Goal: Information Seeking & Learning: Learn about a topic

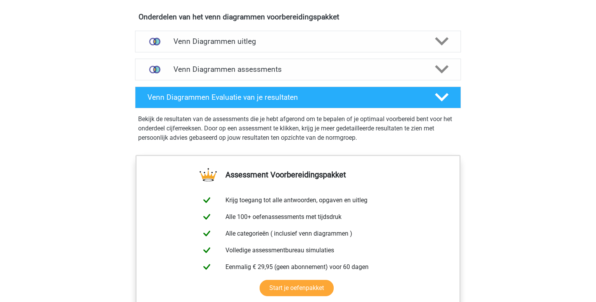
scroll to position [468, 0]
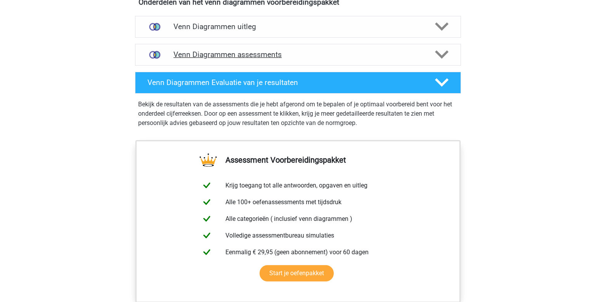
click at [275, 56] on h4 "Venn Diagrammen assessments" at bounding box center [297, 54] width 249 height 9
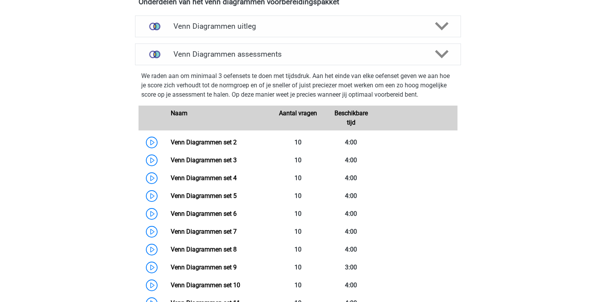
scroll to position [724, 0]
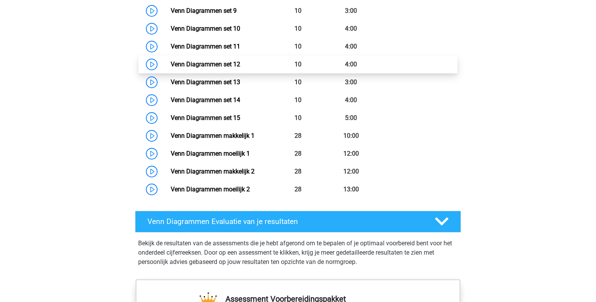
click at [171, 64] on link "Venn Diagrammen set 12" at bounding box center [205, 63] width 69 height 7
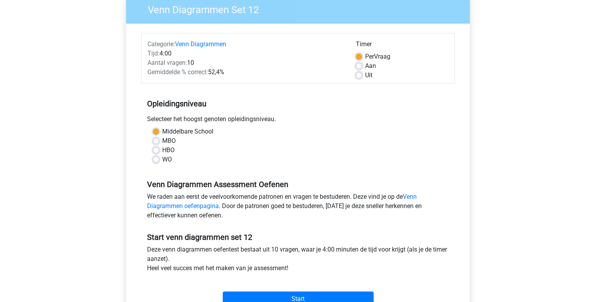
scroll to position [167, 0]
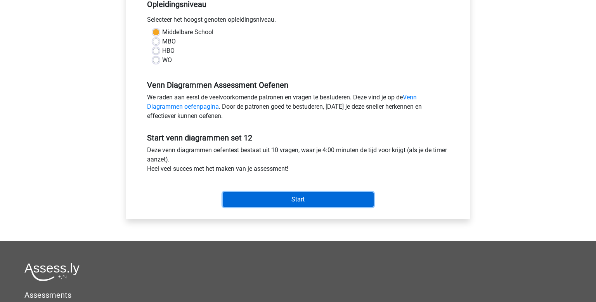
click at [322, 200] on input "Start" at bounding box center [298, 199] width 151 height 15
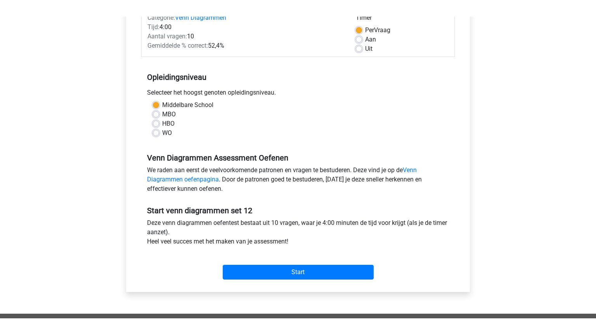
scroll to position [109, 0]
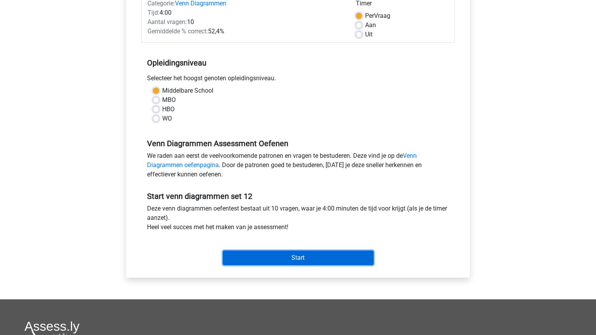
click at [324, 260] on input "Start" at bounding box center [298, 257] width 151 height 15
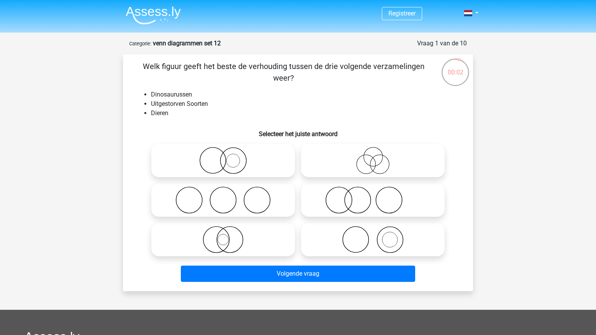
click at [280, 243] on icon at bounding box center [222, 239] width 137 height 27
click at [228, 236] on input "radio" at bounding box center [225, 233] width 5 height 5
radio input "true"
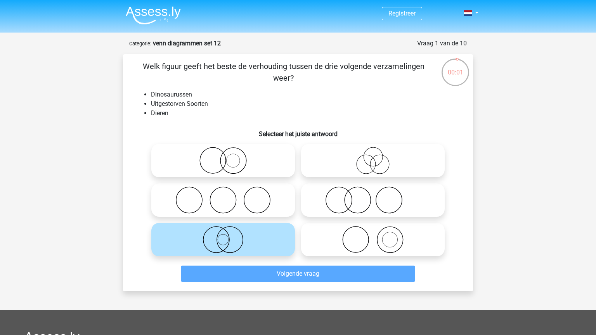
click at [282, 282] on div "Volgende vraag" at bounding box center [297, 275] width 299 height 19
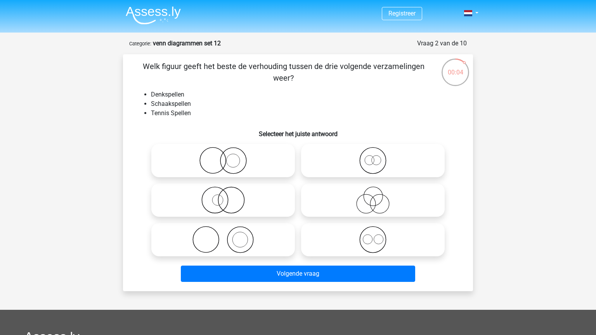
click at [225, 170] on icon at bounding box center [222, 160] width 137 height 27
click at [225, 157] on input "radio" at bounding box center [225, 154] width 5 height 5
radio input "true"
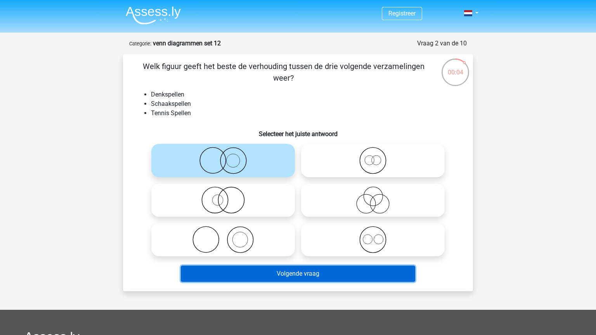
click at [295, 274] on button "Volgende vraag" at bounding box center [298, 274] width 235 height 16
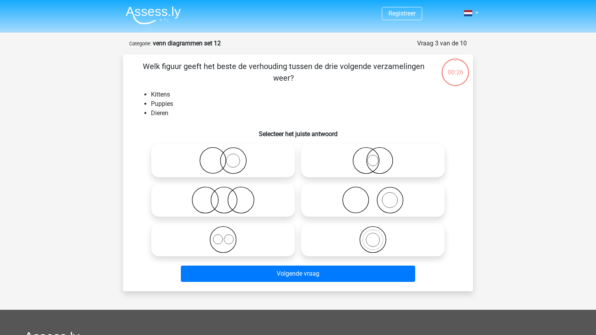
scroll to position [39, 0]
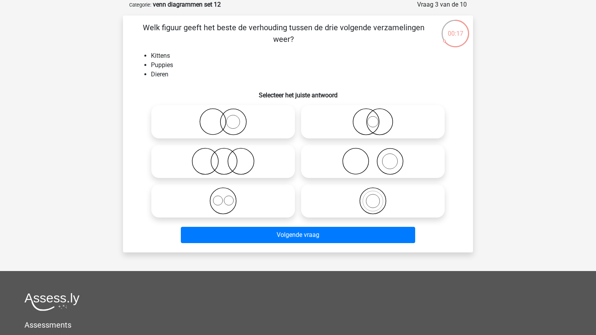
click at [249, 195] on icon at bounding box center [222, 200] width 137 height 27
click at [228, 195] on input "radio" at bounding box center [225, 194] width 5 height 5
radio input "true"
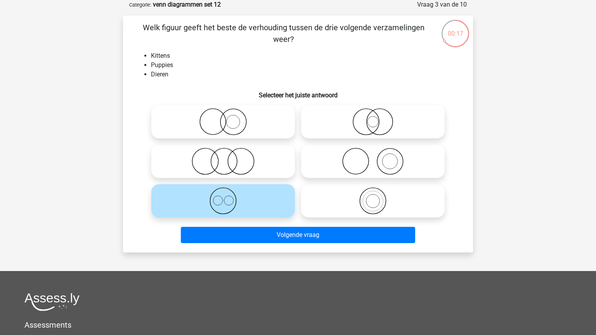
click at [328, 243] on div "Volgende vraag" at bounding box center [297, 236] width 299 height 19
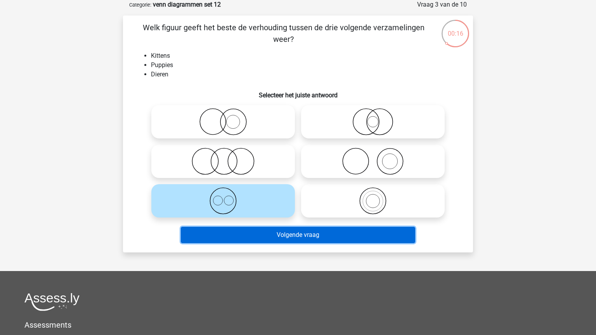
click at [320, 234] on button "Volgende vraag" at bounding box center [298, 235] width 235 height 16
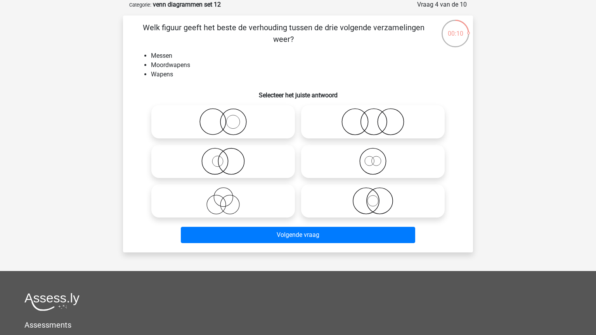
click at [374, 132] on icon at bounding box center [372, 121] width 137 height 27
click at [374, 118] on input "radio" at bounding box center [375, 115] width 5 height 5
radio input "true"
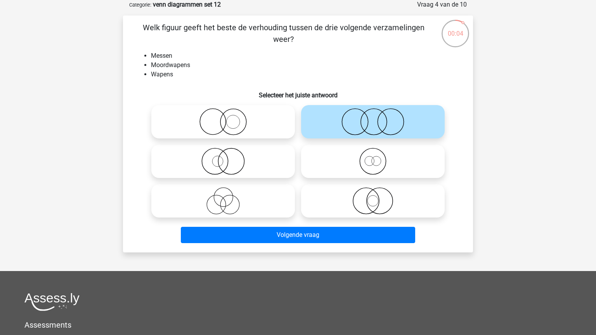
drag, startPoint x: 199, startPoint y: 194, endPoint x: 268, endPoint y: 223, distance: 75.8
click at [206, 198] on icon at bounding box center [222, 200] width 137 height 27
click at [223, 197] on input "radio" at bounding box center [225, 194] width 5 height 5
radio input "true"
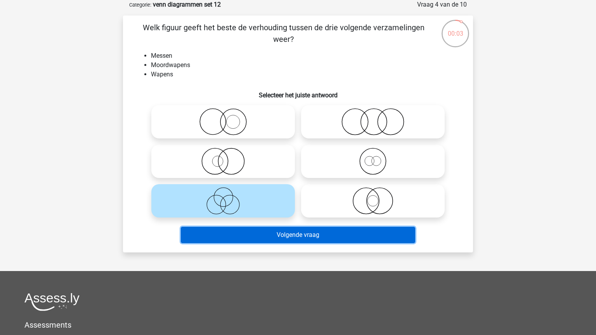
click at [289, 233] on button "Volgende vraag" at bounding box center [298, 235] width 235 height 16
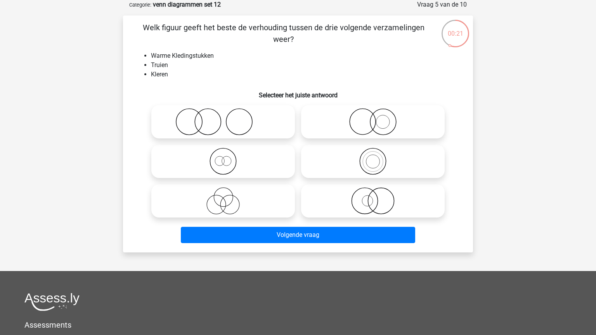
drag, startPoint x: 353, startPoint y: 159, endPoint x: 354, endPoint y: 174, distance: 15.2
click at [354, 159] on icon at bounding box center [372, 161] width 137 height 27
click at [373, 157] on input "radio" at bounding box center [375, 154] width 5 height 5
radio input "true"
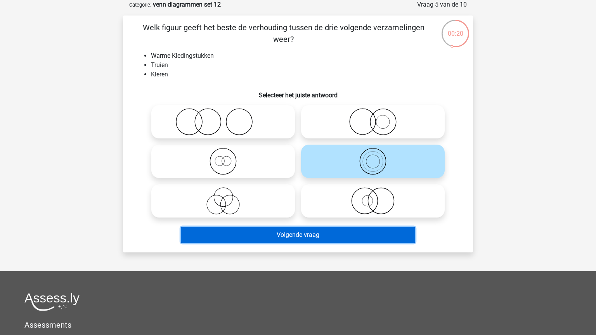
click at [325, 237] on button "Volgende vraag" at bounding box center [298, 235] width 235 height 16
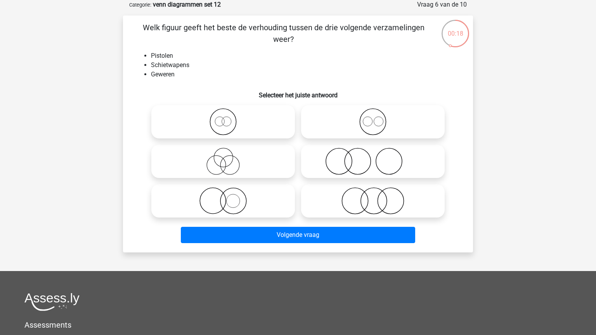
click at [334, 117] on icon at bounding box center [372, 121] width 137 height 27
click at [373, 117] on input "radio" at bounding box center [375, 115] width 5 height 5
radio input "true"
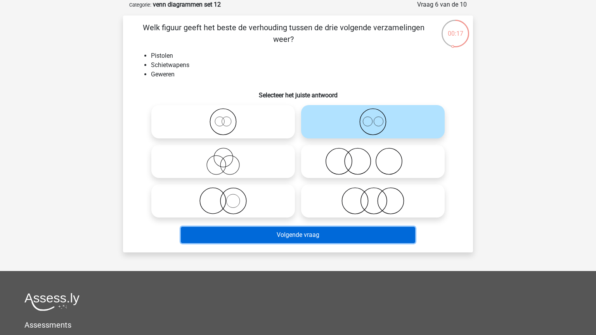
click at [328, 240] on button "Volgende vraag" at bounding box center [298, 235] width 235 height 16
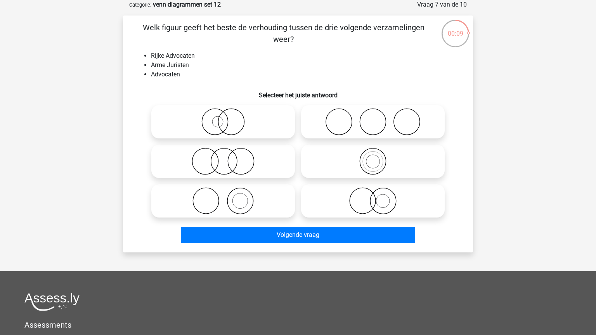
click at [396, 207] on icon at bounding box center [372, 200] width 137 height 27
click at [378, 197] on input "radio" at bounding box center [375, 194] width 5 height 5
radio input "true"
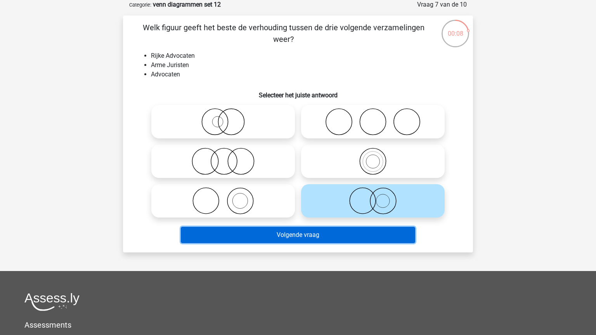
click at [359, 237] on button "Volgende vraag" at bounding box center [298, 235] width 235 height 16
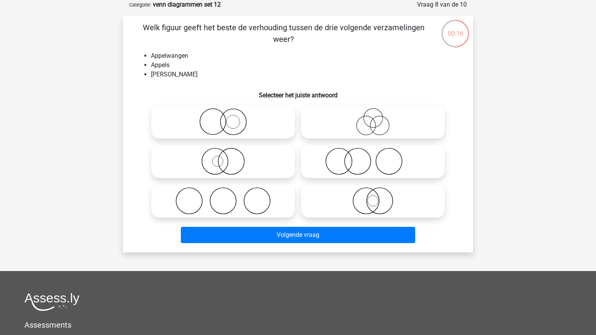
click at [333, 157] on icon at bounding box center [372, 161] width 137 height 27
click at [373, 157] on input "radio" at bounding box center [375, 154] width 5 height 5
radio input "true"
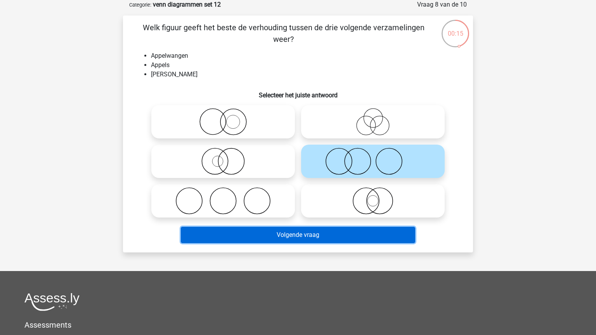
click at [340, 233] on button "Volgende vraag" at bounding box center [298, 235] width 235 height 16
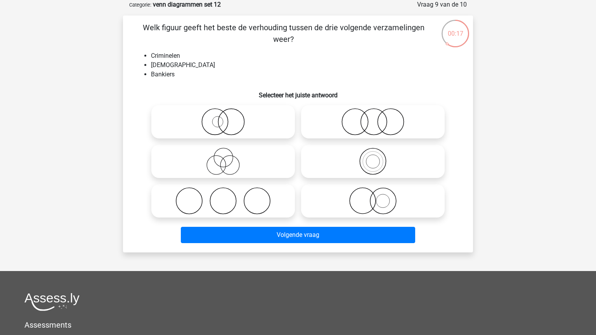
click at [264, 163] on icon at bounding box center [222, 161] width 137 height 27
click at [228, 157] on input "radio" at bounding box center [225, 154] width 5 height 5
radio input "true"
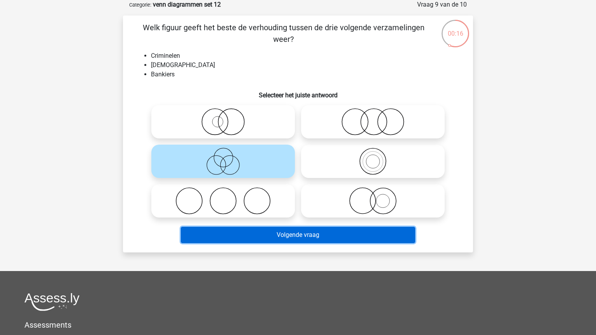
click at [300, 233] on button "Volgende vraag" at bounding box center [298, 235] width 235 height 16
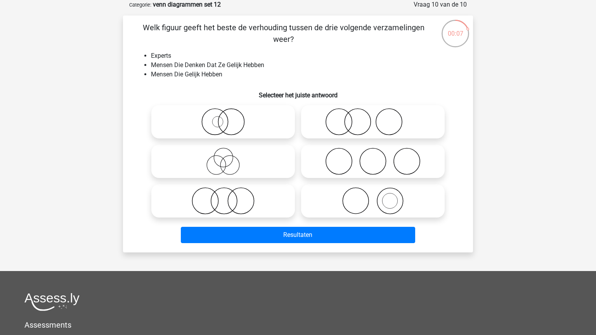
click at [230, 149] on icon at bounding box center [222, 161] width 137 height 27
click at [228, 152] on input "radio" at bounding box center [225, 154] width 5 height 5
radio input "true"
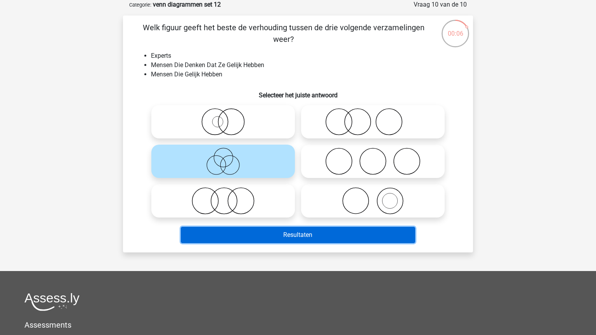
click at [287, 233] on button "Resultaten" at bounding box center [298, 235] width 235 height 16
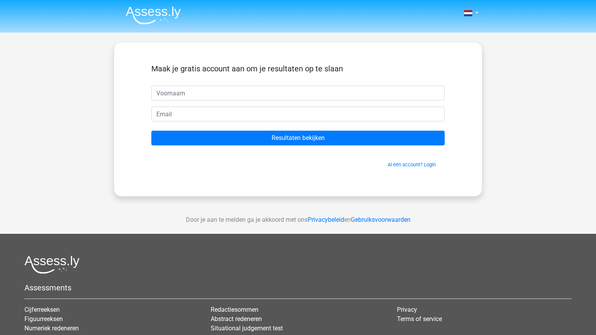
click at [414, 159] on div "Al een account? Login" at bounding box center [297, 160] width 293 height 17
click at [417, 165] on link "Al een account? Login" at bounding box center [411, 165] width 48 height 6
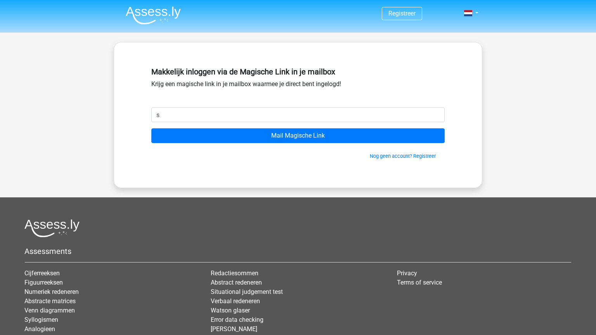
type input "[EMAIL_ADDRESS][DOMAIN_NAME]"
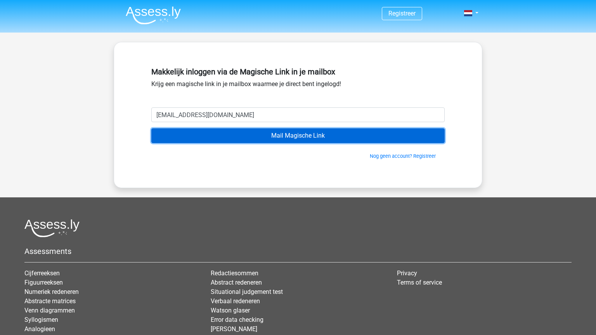
click at [223, 138] on input "Mail Magische Link" at bounding box center [297, 135] width 293 height 15
